Goal: Use online tool/utility: Utilize a website feature to perform a specific function

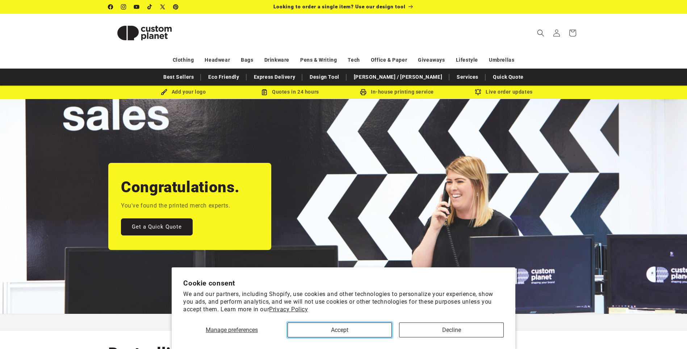
click at [358, 328] on button "Accept" at bounding box center [340, 329] width 104 height 15
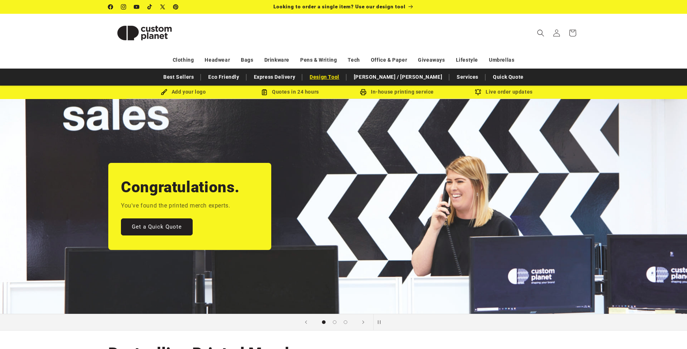
click at [343, 78] on link "Design Tool" at bounding box center [324, 77] width 37 height 13
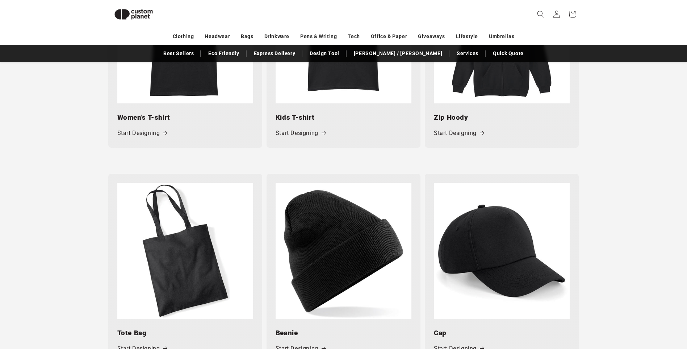
scroll to position [751, 0]
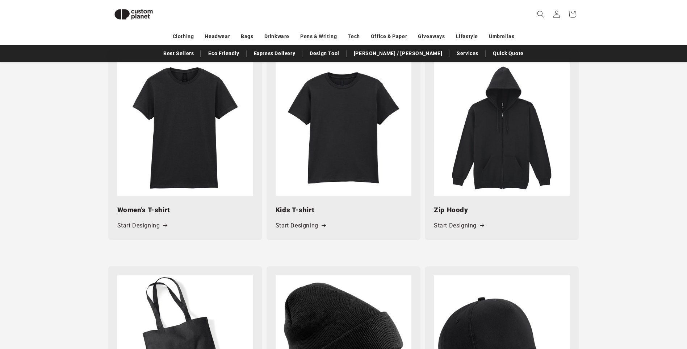
click at [450, 147] on img at bounding box center [502, 128] width 136 height 136
click at [474, 222] on link "Start Designing" at bounding box center [459, 225] width 50 height 11
